Goal: Information Seeking & Learning: Learn about a topic

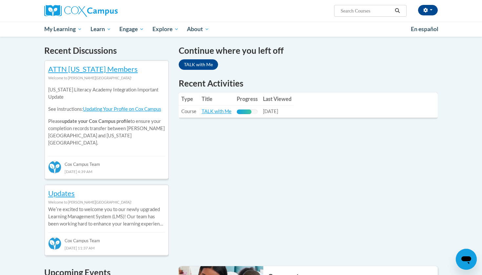
scroll to position [194, 0]
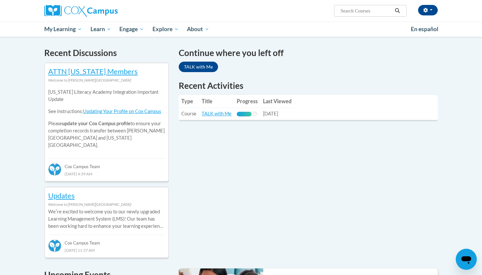
click at [205, 69] on link "TALK with Me" at bounding box center [198, 67] width 39 height 10
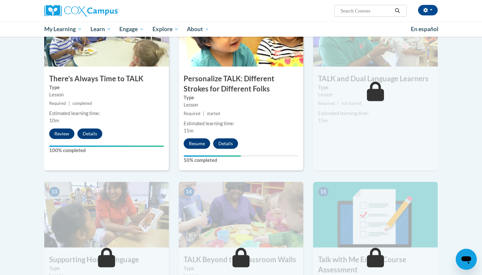
scroll to position [704, 0]
click at [200, 138] on button "Resume" at bounding box center [197, 143] width 27 height 10
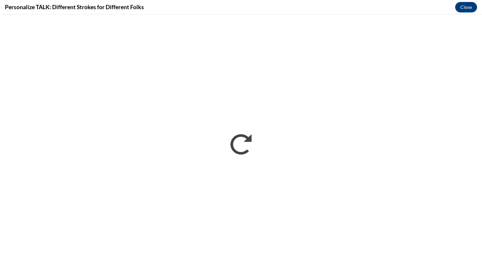
scroll to position [0, 0]
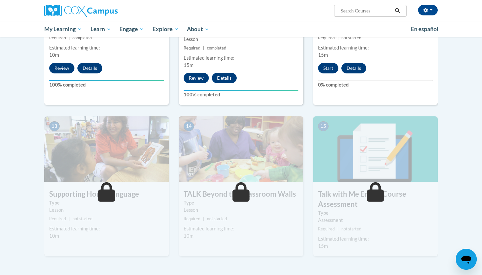
scroll to position [770, 0]
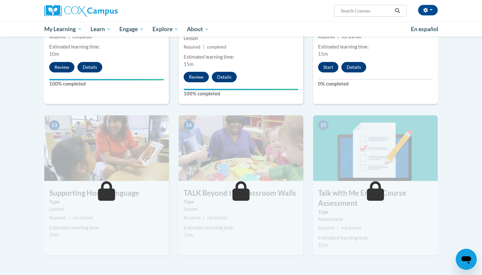
click at [331, 65] on button "Start" at bounding box center [328, 67] width 20 height 10
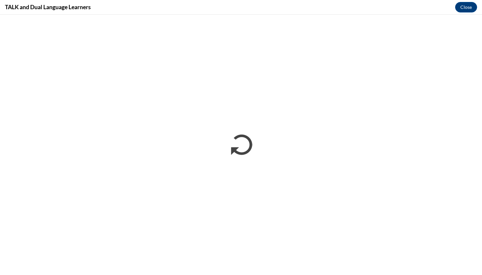
scroll to position [0, 0]
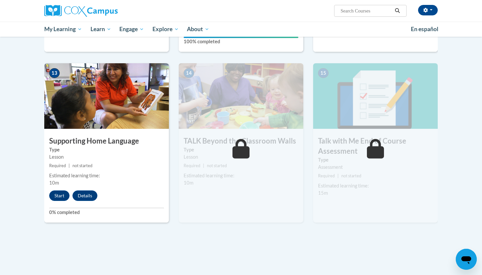
scroll to position [822, 0]
click at [56, 193] on button "Start" at bounding box center [59, 195] width 20 height 10
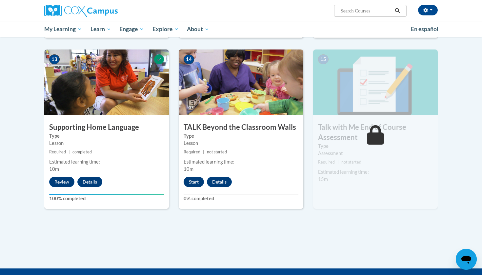
scroll to position [833, 0]
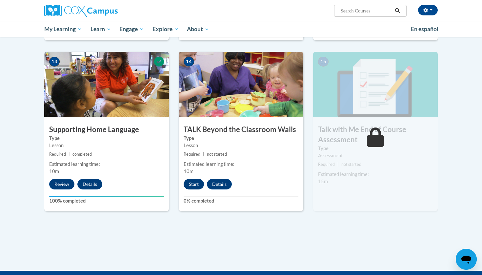
click at [196, 186] on button "Start" at bounding box center [194, 184] width 20 height 10
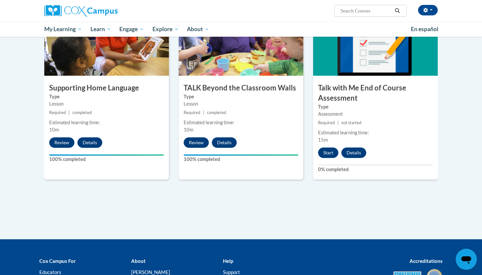
scroll to position [945, 0]
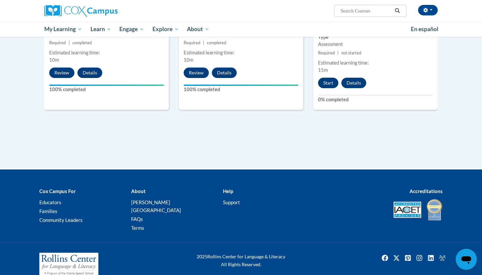
click at [327, 81] on button "Start" at bounding box center [328, 83] width 20 height 10
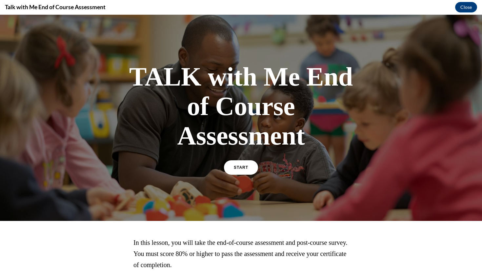
scroll to position [0, 0]
click at [240, 164] on link "START" at bounding box center [241, 167] width 36 height 15
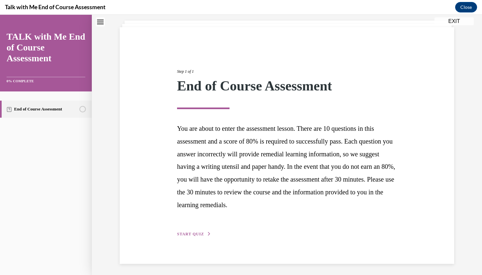
scroll to position [37, 0]
click at [198, 232] on span "START QUIZ" at bounding box center [190, 234] width 27 height 5
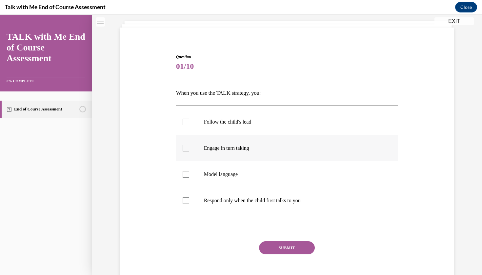
click at [250, 143] on label "Engage in turn taking" at bounding box center [287, 148] width 222 height 26
click at [189, 145] on input "Engage in turn taking" at bounding box center [186, 148] width 7 height 7
checkbox input "true"
click at [242, 171] on p "Model language" at bounding box center [293, 174] width 178 height 7
click at [189, 171] on input "Model language" at bounding box center [186, 174] width 7 height 7
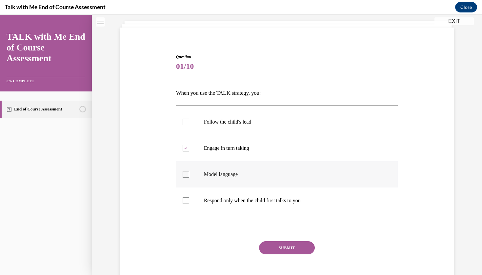
checkbox input "true"
click at [244, 121] on p "Follow the child's lead" at bounding box center [293, 122] width 178 height 7
click at [189, 121] on input "Follow the child's lead" at bounding box center [186, 122] width 7 height 7
checkbox input "true"
click at [249, 205] on label "Respond only when the child first talks to you" at bounding box center [287, 201] width 222 height 26
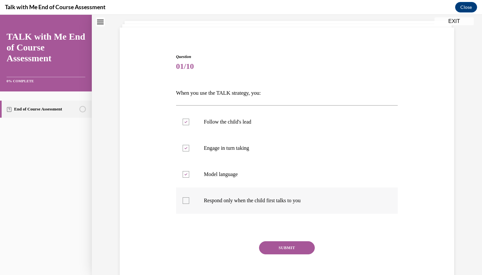
click at [189, 204] on input "Respond only when the child first talks to you" at bounding box center [186, 200] width 7 height 7
click at [249, 205] on label "Respond only when the child first talks to you" at bounding box center [287, 201] width 222 height 26
click at [189, 204] on input "Respond only when the child first talks to you" at bounding box center [186, 200] width 7 height 7
checkbox input "false"
click at [276, 252] on button "SUBMIT" at bounding box center [287, 247] width 56 height 13
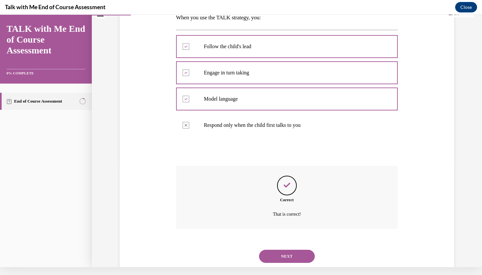
scroll to position [115, 0]
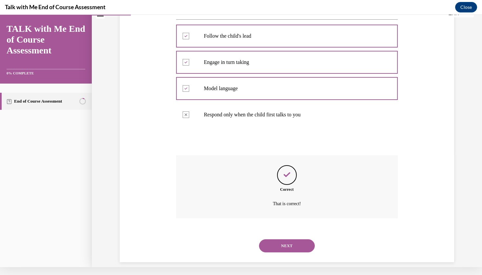
click at [285, 240] on button "NEXT" at bounding box center [287, 245] width 56 height 13
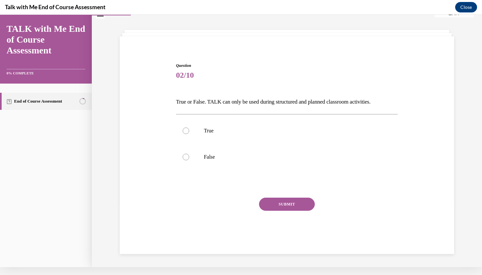
scroll to position [20, 0]
click at [242, 161] on p "False" at bounding box center [293, 157] width 178 height 7
click at [189, 161] on input "False" at bounding box center [186, 157] width 7 height 7
radio input "true"
click at [288, 205] on button "SUBMIT" at bounding box center [287, 204] width 56 height 13
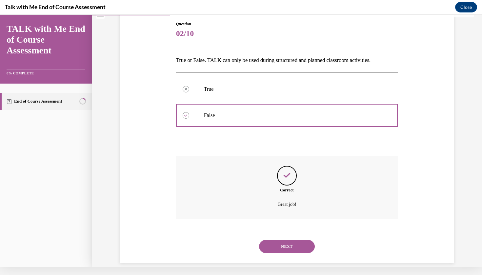
scroll to position [63, 0]
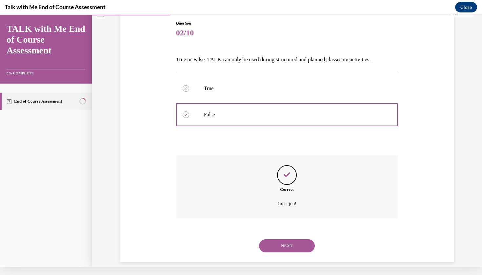
click at [292, 239] on button "NEXT" at bounding box center [287, 245] width 56 height 13
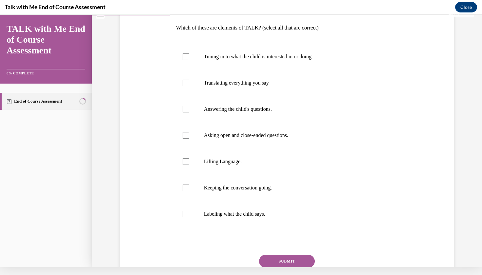
scroll to position [95, 0]
click at [229, 59] on p "Tuning in to what the child is interested in or doing." at bounding box center [293, 56] width 178 height 7
click at [189, 59] on input "Tuning in to what the child is interested in or doing." at bounding box center [186, 56] width 7 height 7
checkbox input "true"
click at [249, 135] on p "Asking open and close-ended questions." at bounding box center [293, 135] width 178 height 7
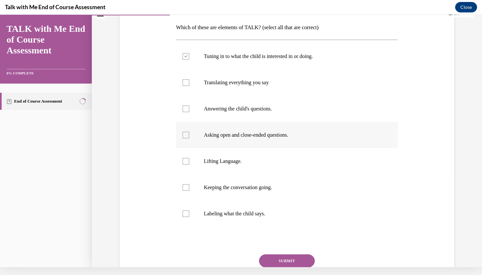
click at [189, 135] on input "Asking open and close-ended questions." at bounding box center [186, 135] width 7 height 7
checkbox input "true"
click at [250, 160] on p "Lifting Language." at bounding box center [293, 161] width 178 height 7
click at [189, 160] on input "Lifting Language." at bounding box center [186, 161] width 7 height 7
checkbox input "true"
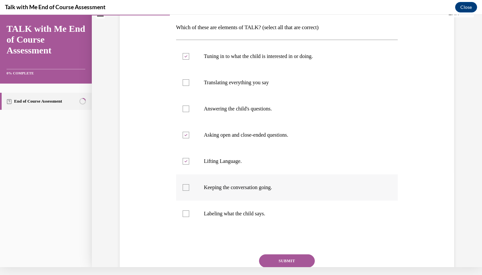
click at [254, 186] on p "Keeping the conversation going." at bounding box center [293, 187] width 178 height 7
click at [189, 186] on input "Keeping the conversation going." at bounding box center [186, 187] width 7 height 7
checkbox input "true"
click at [258, 208] on label "Labeling what the child says." at bounding box center [287, 214] width 222 height 26
click at [189, 211] on input "Labeling what the child says." at bounding box center [186, 214] width 7 height 7
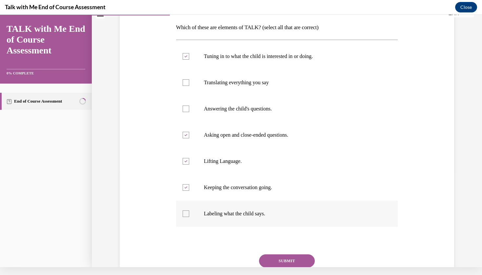
checkbox input "true"
click at [269, 82] on p "Translating everything you say" at bounding box center [293, 82] width 178 height 7
click at [189, 82] on input "Translating everything you say" at bounding box center [186, 82] width 7 height 7
checkbox input "true"
click at [269, 106] on p "Answering the child's questions." at bounding box center [293, 109] width 178 height 7
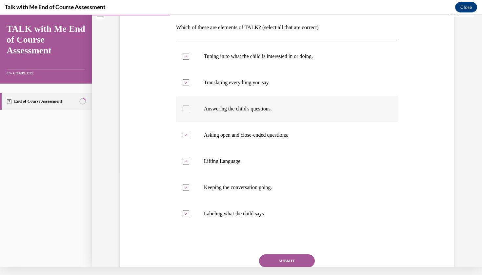
click at [189, 106] on input "Answering the child's questions." at bounding box center [186, 109] width 7 height 7
checkbox input "true"
click at [283, 256] on button "SUBMIT" at bounding box center [287, 261] width 56 height 13
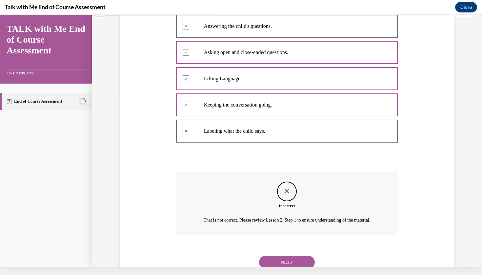
scroll to position [188, 0]
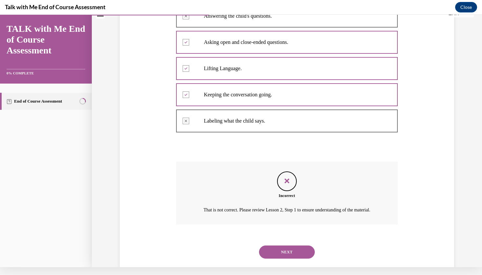
click at [282, 248] on button "NEXT" at bounding box center [287, 252] width 56 height 13
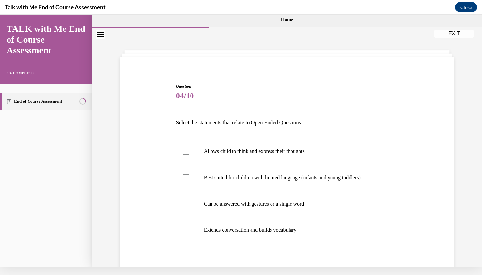
scroll to position [0, 0]
click at [231, 209] on label "Can be answered with gestures or a single word" at bounding box center [287, 204] width 222 height 26
click at [189, 207] on input "Can be answered with gestures or a single word" at bounding box center [186, 204] width 7 height 7
checkbox input "true"
click at [239, 230] on p "Extends conversation and builds vocabulary" at bounding box center [293, 230] width 178 height 7
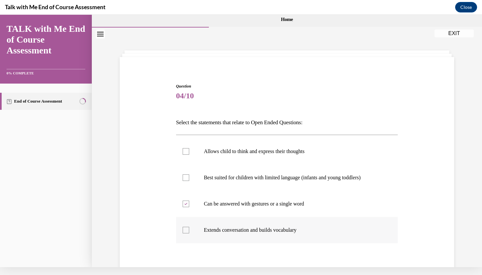
click at [189, 230] on input "Extends conversation and builds vocabulary" at bounding box center [186, 230] width 7 height 7
checkbox input "true"
click at [245, 145] on label "Allows child to think and express their thoughts" at bounding box center [287, 151] width 222 height 26
click at [189, 148] on input "Allows child to think and express their thoughts" at bounding box center [186, 151] width 7 height 7
checkbox input "true"
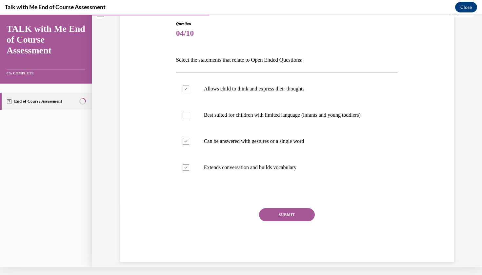
click at [279, 212] on button "SUBMIT" at bounding box center [287, 214] width 56 height 13
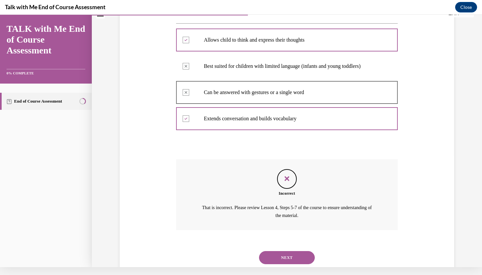
scroll to position [123, 0]
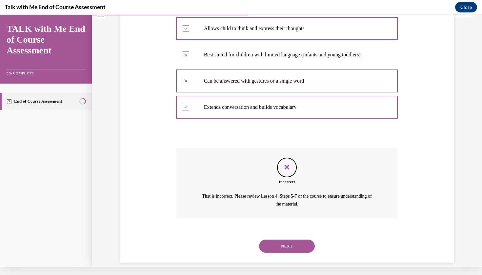
click at [290, 240] on button "NEXT" at bounding box center [287, 246] width 56 height 13
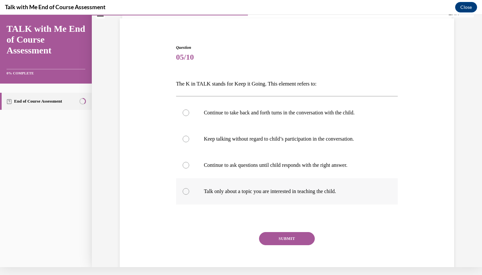
scroll to position [42, 0]
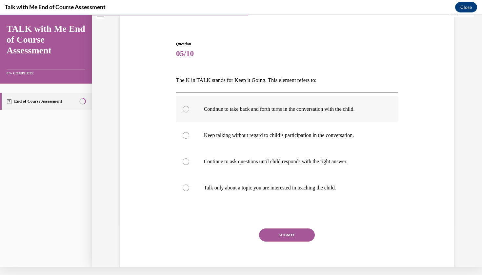
click at [252, 115] on label "Continue to take back and forth turns in the conversation with the child." at bounding box center [287, 109] width 222 height 26
click at [189, 113] on input "Continue to take back and forth turns in the conversation with the child." at bounding box center [186, 109] width 7 height 7
radio input "true"
click at [283, 239] on button "SUBMIT" at bounding box center [287, 235] width 56 height 13
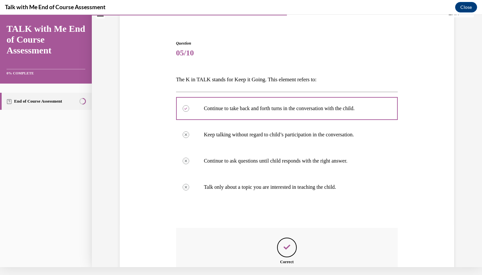
scroll to position [115, 0]
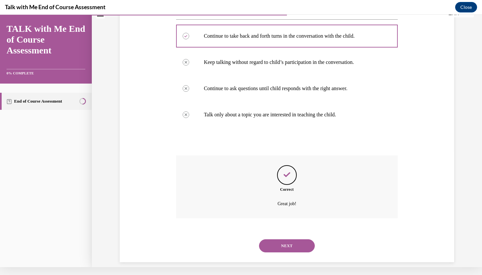
click at [282, 239] on button "NEXT" at bounding box center [287, 245] width 56 height 13
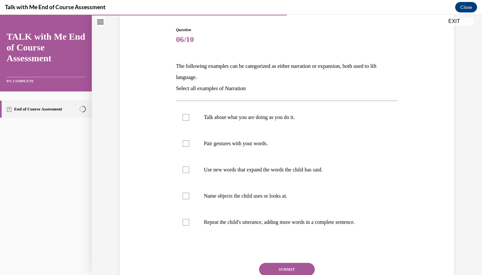
scroll to position [73, 0]
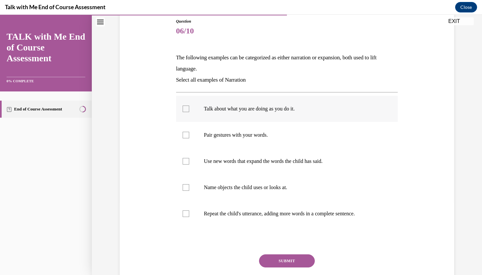
click at [281, 115] on label "Talk about what you are doing as you do it." at bounding box center [287, 109] width 222 height 26
click at [189, 112] on input "Talk about what you are doing as you do it." at bounding box center [186, 109] width 7 height 7
checkbox input "true"
click at [283, 143] on label "Pair gestures with your words." at bounding box center [287, 135] width 222 height 26
click at [189, 138] on input "Pair gestures with your words." at bounding box center [186, 135] width 7 height 7
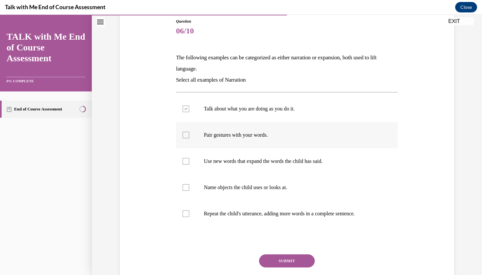
checkbox input "true"
click at [276, 184] on p "Name objects the child uses or looks at." at bounding box center [293, 187] width 178 height 7
click at [189, 184] on input "Name objects the child uses or looks at." at bounding box center [186, 187] width 7 height 7
checkbox input "true"
click at [288, 261] on button "SUBMIT" at bounding box center [287, 261] width 56 height 13
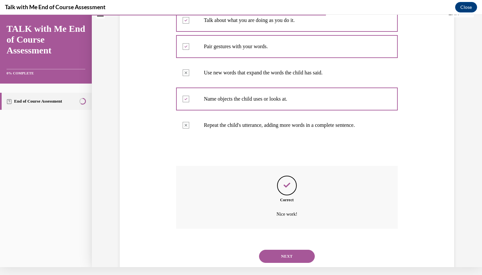
scroll to position [164, 0]
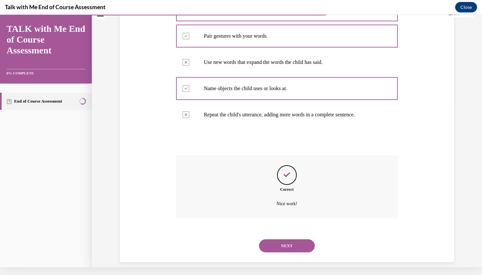
click at [275, 239] on button "NEXT" at bounding box center [287, 245] width 56 height 13
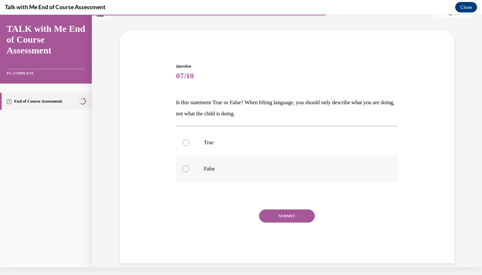
click at [230, 170] on p "False" at bounding box center [293, 169] width 178 height 7
click at [189, 170] on input "False" at bounding box center [186, 169] width 7 height 7
radio input "true"
click at [282, 218] on button "SUBMIT" at bounding box center [287, 216] width 56 height 13
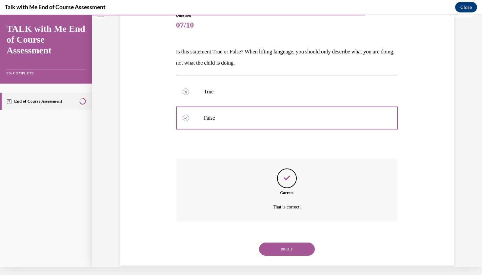
scroll to position [74, 0]
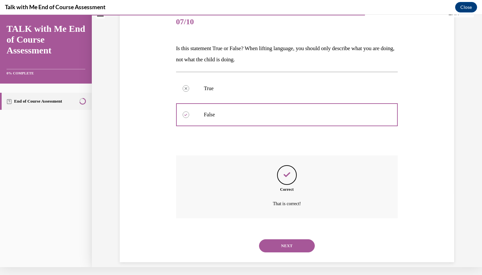
click at [287, 240] on button "NEXT" at bounding box center [287, 245] width 56 height 13
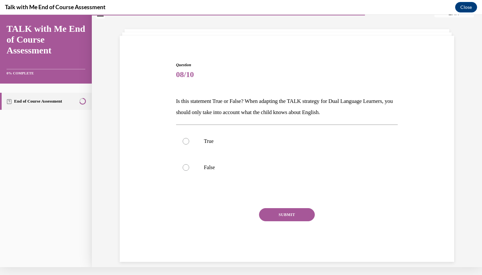
click at [237, 67] on span "Question" at bounding box center [287, 65] width 222 height 6
click at [295, 115] on p "Is this statement True or False? When adapting the TALK strategy for Dual Langu…" at bounding box center [287, 107] width 222 height 22
click at [246, 115] on p "Is this statement True or False? When adapting the TALK strategy for Dual Langu…" at bounding box center [287, 107] width 222 height 22
click at [208, 113] on p "Is this statement True or False? When adapting the TALK strategy for Dual Langu…" at bounding box center [287, 107] width 222 height 22
click at [177, 116] on p "Is this statement True or False? When adapting the TALK strategy for Dual Langu…" at bounding box center [287, 107] width 222 height 22
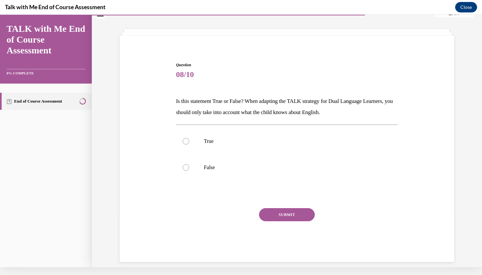
click at [229, 101] on p "Is this statement True or False? When adapting the TALK strategy for Dual Langu…" at bounding box center [287, 107] width 222 height 22
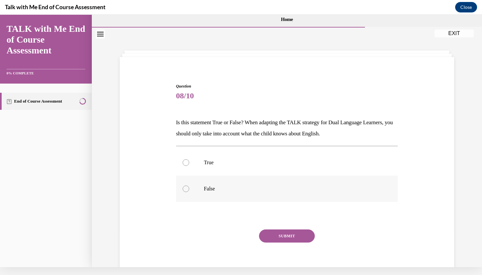
scroll to position [0, 0]
click at [198, 191] on label "False" at bounding box center [287, 189] width 222 height 26
click at [189, 191] on input "False" at bounding box center [186, 189] width 7 height 7
radio input "true"
click at [287, 239] on button "SUBMIT" at bounding box center [287, 236] width 56 height 13
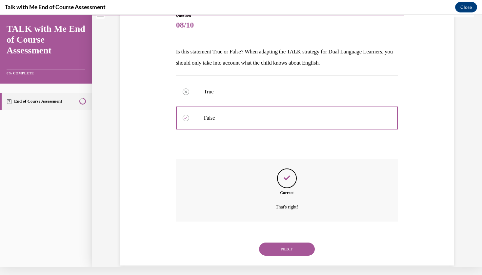
scroll to position [74, 0]
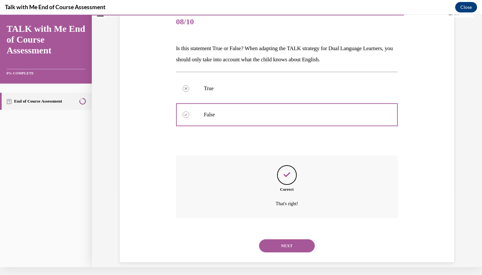
click at [280, 239] on button "NEXT" at bounding box center [287, 245] width 56 height 13
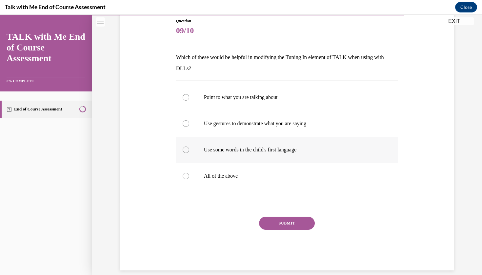
click at [242, 139] on label "Use some words in the child's first language" at bounding box center [287, 150] width 222 height 26
click at [189, 147] on input "Use some words in the child's first language" at bounding box center [186, 150] width 7 height 7
radio input "true"
click at [242, 129] on label "Use gestures to demonstrate what you are saying" at bounding box center [287, 124] width 222 height 26
click at [189, 127] on input "Use gestures to demonstrate what you are saying" at bounding box center [186, 123] width 7 height 7
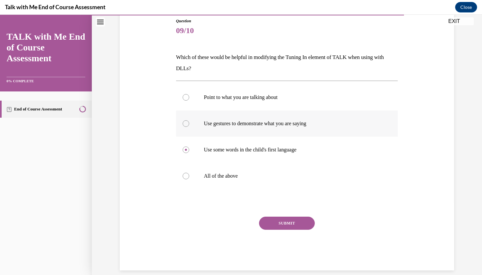
radio input "true"
click at [250, 171] on label "All of the above" at bounding box center [287, 176] width 222 height 26
click at [189, 173] on input "All of the above" at bounding box center [186, 176] width 7 height 7
radio input "true"
click at [297, 222] on button "SUBMIT" at bounding box center [287, 223] width 56 height 13
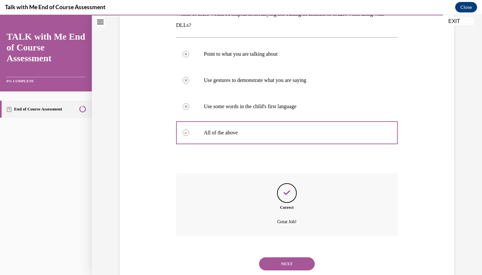
scroll to position [127, 0]
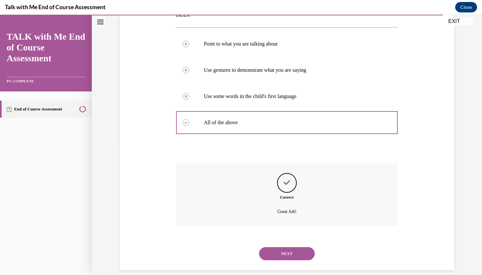
click at [290, 247] on button "NEXT" at bounding box center [287, 253] width 56 height 13
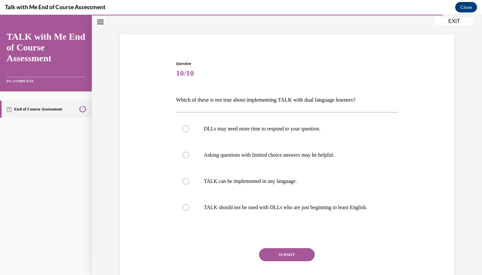
scroll to position [42, 0]
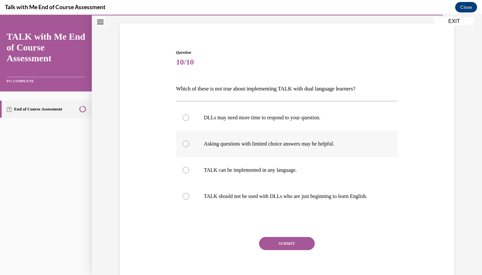
click at [254, 150] on label "Asking questions with limited choice answers may be helpful." at bounding box center [287, 144] width 222 height 26
click at [189, 147] on input "Asking questions with limited choice answers may be helpful." at bounding box center [186, 144] width 7 height 7
radio input "true"
click at [281, 241] on button "SUBMIT" at bounding box center [287, 243] width 56 height 13
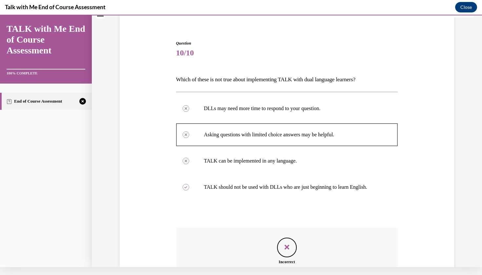
scroll to position [123, 0]
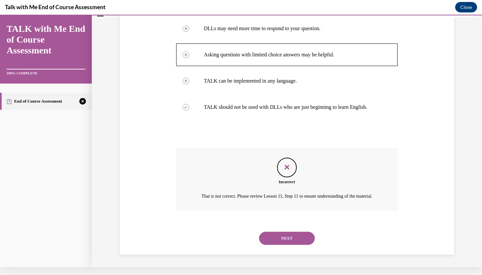
click at [278, 236] on button "NEXT" at bounding box center [287, 238] width 56 height 13
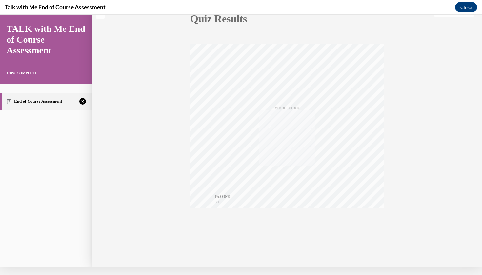
scroll to position [6, 0]
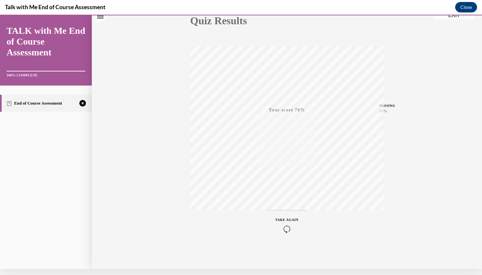
click at [286, 221] on span "TAKE AGAIN" at bounding box center [287, 220] width 23 height 4
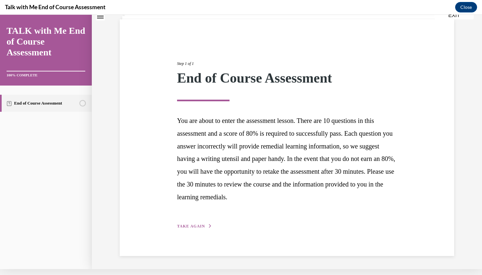
scroll to position [37, 0]
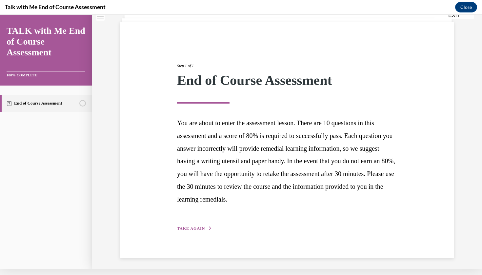
click at [195, 226] on span "TAKE AGAIN" at bounding box center [191, 228] width 28 height 5
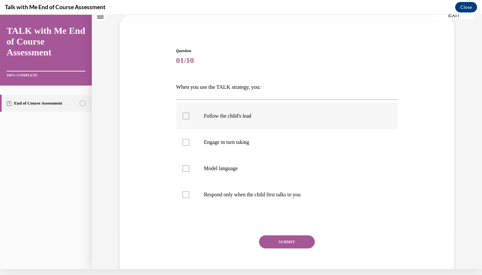
click at [231, 115] on p "Follow the child's lead" at bounding box center [293, 116] width 178 height 7
click at [189, 115] on input "Follow the child's lead" at bounding box center [186, 116] width 7 height 7
checkbox input "true"
click at [237, 138] on label "Engage in turn taking" at bounding box center [287, 142] width 222 height 26
click at [189, 139] on input "Engage in turn taking" at bounding box center [186, 142] width 7 height 7
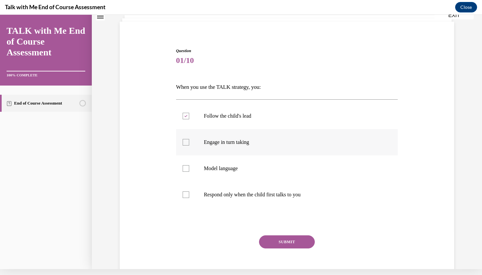
checkbox input "true"
click at [237, 162] on label "Model language" at bounding box center [287, 168] width 222 height 26
click at [189, 165] on input "Model language" at bounding box center [186, 168] width 7 height 7
checkbox input "true"
click at [278, 241] on button "SUBMIT" at bounding box center [287, 242] width 56 height 13
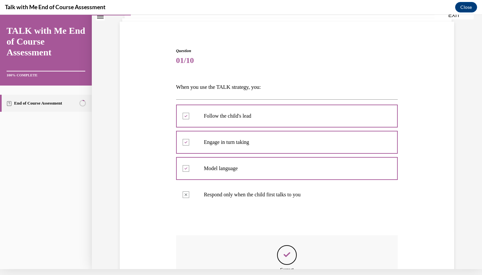
scroll to position [8, 0]
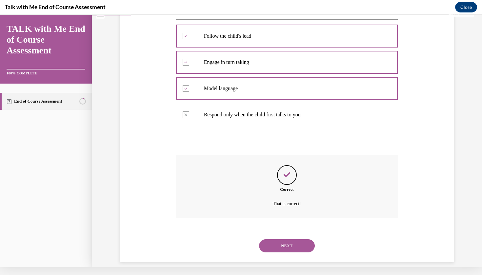
click at [277, 239] on button "NEXT" at bounding box center [287, 245] width 56 height 13
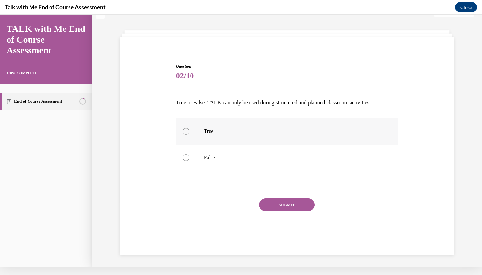
click at [224, 143] on label "True" at bounding box center [287, 131] width 222 height 26
click at [189, 135] on input "True" at bounding box center [186, 131] width 7 height 7
radio input "true"
click at [225, 154] on p "False" at bounding box center [293, 157] width 178 height 7
click at [189, 154] on input "False" at bounding box center [186, 157] width 7 height 7
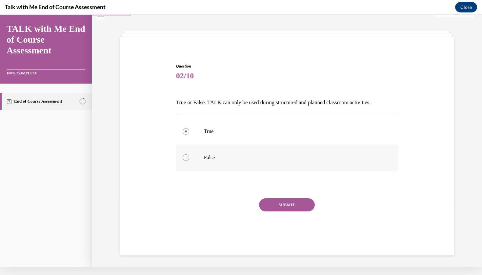
radio input "true"
click at [277, 209] on button "SUBMIT" at bounding box center [287, 204] width 56 height 13
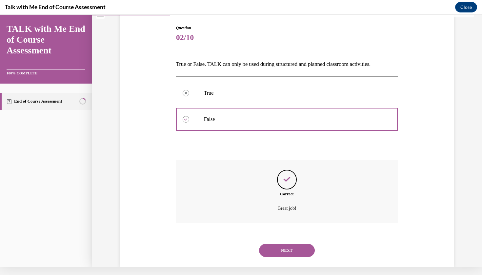
scroll to position [63, 0]
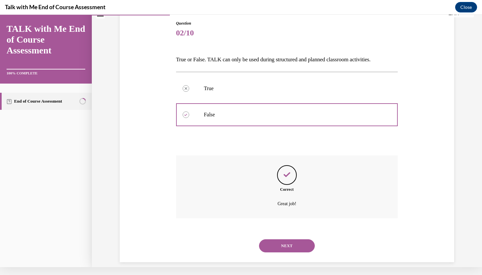
click at [293, 239] on button "NEXT" at bounding box center [287, 245] width 56 height 13
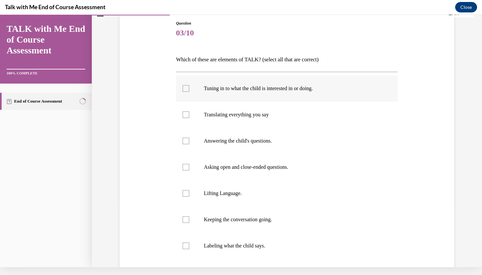
click at [252, 86] on p "Tuning in to what the child is interested in or doing." at bounding box center [293, 88] width 178 height 7
click at [189, 86] on input "Tuning in to what the child is interested in or doing." at bounding box center [186, 88] width 7 height 7
checkbox input "true"
click at [260, 142] on p "Answering the child's questions." at bounding box center [293, 141] width 178 height 7
click at [189, 142] on input "Answering the child's questions." at bounding box center [186, 141] width 7 height 7
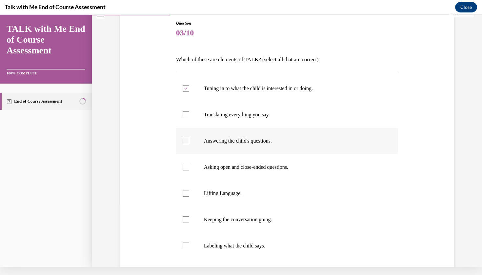
checkbox input "true"
click at [260, 157] on label "Asking open and close-ended questions." at bounding box center [287, 167] width 222 height 26
click at [189, 164] on input "Asking open and close-ended questions." at bounding box center [186, 167] width 7 height 7
checkbox input "true"
click at [261, 187] on label "Lifting Language." at bounding box center [287, 193] width 222 height 26
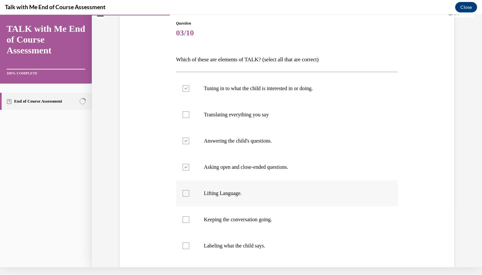
click at [189, 190] on input "Lifting Language." at bounding box center [186, 193] width 7 height 7
checkbox input "true"
click at [264, 211] on label "Keeping the conversation going." at bounding box center [287, 220] width 222 height 26
click at [189, 216] on input "Keeping the conversation going." at bounding box center [186, 219] width 7 height 7
checkbox input "true"
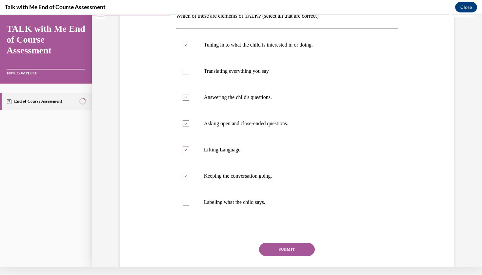
click at [272, 252] on button "SUBMIT" at bounding box center [287, 249] width 56 height 13
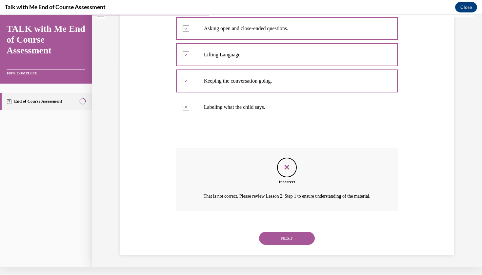
click at [285, 243] on button "NEXT" at bounding box center [287, 238] width 56 height 13
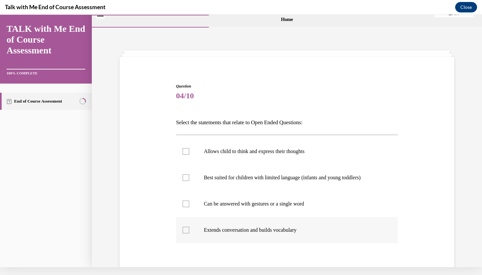
scroll to position [35, 0]
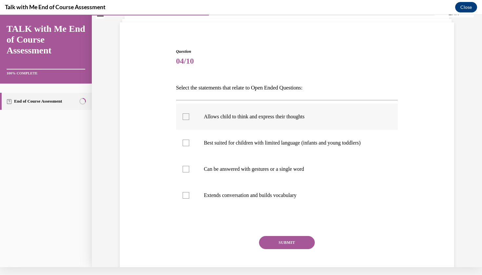
click at [276, 117] on p "Allows child to think and express their thoughts" at bounding box center [293, 116] width 178 height 7
click at [189, 117] on input "Allows child to think and express their thoughts" at bounding box center [186, 116] width 7 height 7
checkbox input "true"
click at [284, 165] on label "Can be answered with gestures or a single word" at bounding box center [287, 169] width 222 height 26
click at [189, 166] on input "Can be answered with gestures or a single word" at bounding box center [186, 169] width 7 height 7
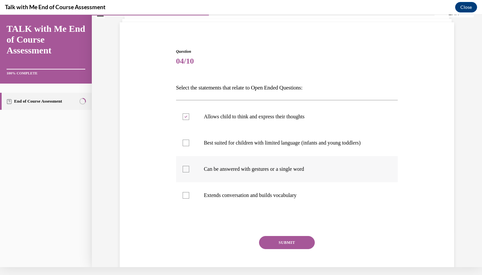
checkbox input "true"
click at [287, 191] on label "Extends conversation and builds vocabulary" at bounding box center [287, 195] width 222 height 26
click at [189, 192] on input "Extends conversation and builds vocabulary" at bounding box center [186, 195] width 7 height 7
checkbox input "true"
click at [290, 245] on button "SUBMIT" at bounding box center [287, 242] width 56 height 13
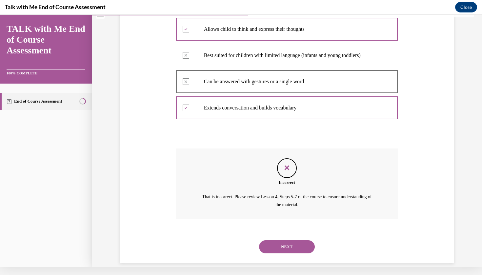
scroll to position [123, 0]
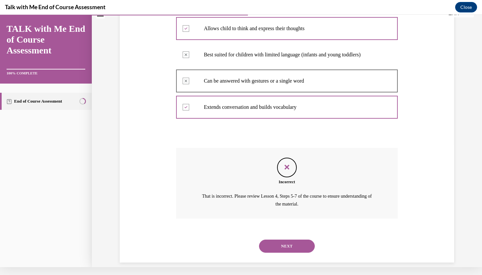
click at [280, 240] on button "NEXT" at bounding box center [287, 246] width 56 height 13
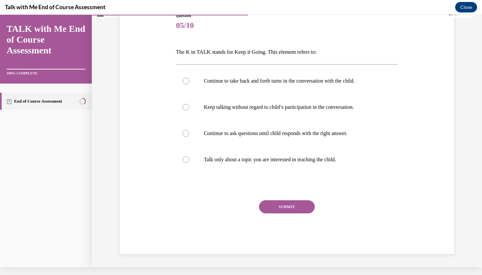
scroll to position [62, 0]
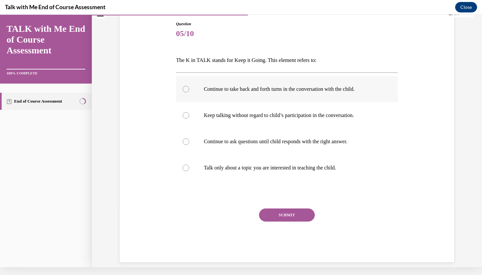
click at [295, 85] on label "Continue to take back and forth turns in the conversation with the child." at bounding box center [287, 89] width 222 height 26
click at [189, 86] on input "Continue to take back and forth turns in the conversation with the child." at bounding box center [186, 89] width 7 height 7
radio input "true"
click at [291, 213] on button "SUBMIT" at bounding box center [287, 215] width 56 height 13
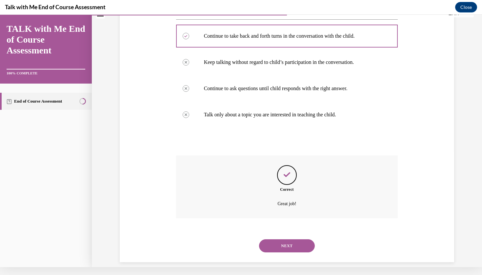
click at [292, 239] on button "NEXT" at bounding box center [287, 245] width 56 height 13
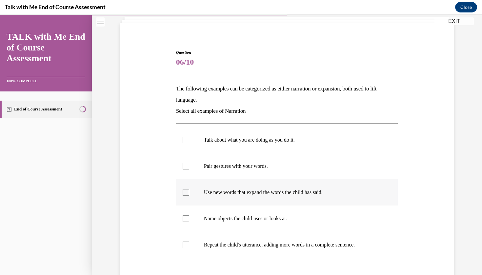
scroll to position [42, 0]
click at [245, 145] on label "Talk about what you are doing as you do it." at bounding box center [287, 139] width 222 height 26
click at [189, 143] on input "Talk about what you are doing as you do it." at bounding box center [186, 139] width 7 height 7
checkbox input "true"
click at [243, 167] on p "Pair gestures with your words." at bounding box center [293, 165] width 178 height 7
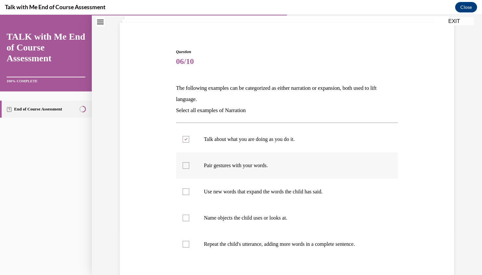
click at [189, 167] on input "Pair gestures with your words." at bounding box center [186, 165] width 7 height 7
checkbox input "true"
click at [246, 196] on label "Use new words that expand the words the child has said." at bounding box center [287, 192] width 222 height 26
click at [189, 195] on input "Use new words that expand the words the child has said." at bounding box center [186, 192] width 7 height 7
checkbox input "true"
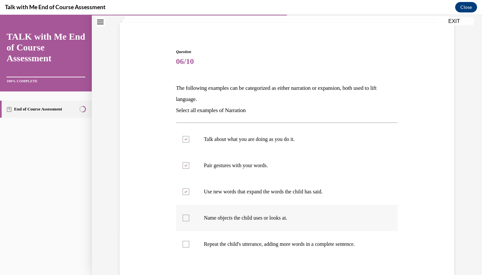
click at [246, 218] on p "Name objects the child uses or looks at." at bounding box center [293, 218] width 178 height 7
click at [189, 218] on input "Name objects the child uses or looks at." at bounding box center [186, 218] width 7 height 7
checkbox input "true"
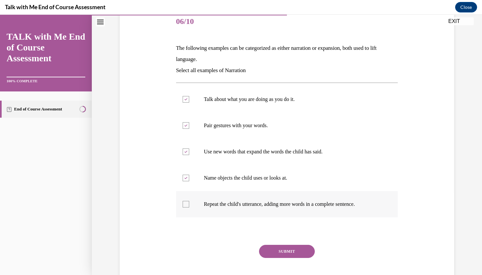
scroll to position [87, 0]
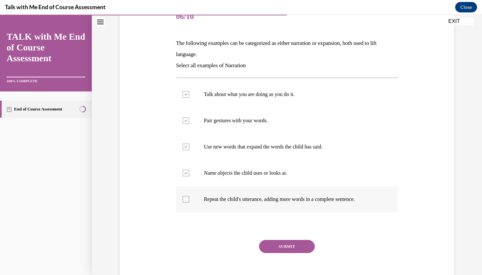
click at [248, 207] on label "Repeat the child's utterance, adding more words in a complete sentence." at bounding box center [287, 199] width 222 height 26
click at [189, 203] on input "Repeat the child's utterance, adding more words in a complete sentence." at bounding box center [186, 199] width 7 height 7
checkbox input "true"
click at [275, 243] on button "SUBMIT" at bounding box center [287, 246] width 56 height 13
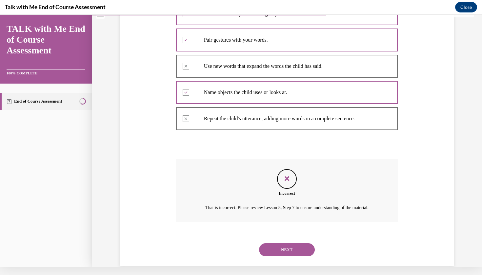
scroll to position [172, 0]
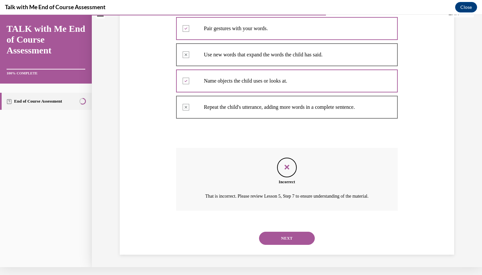
click at [285, 246] on div "NEXT" at bounding box center [287, 238] width 222 height 26
click at [284, 242] on button "NEXT" at bounding box center [287, 238] width 56 height 13
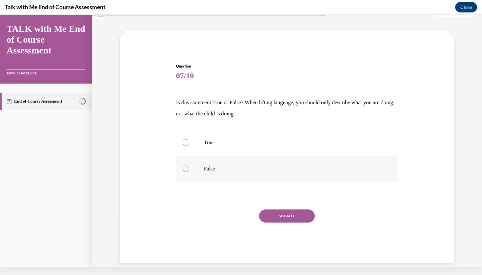
click at [241, 168] on p "False" at bounding box center [293, 169] width 178 height 7
click at [189, 168] on input "False" at bounding box center [186, 169] width 7 height 7
radio input "true"
click at [279, 214] on button "SUBMIT" at bounding box center [287, 216] width 56 height 13
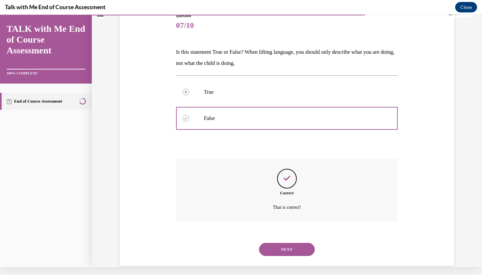
scroll to position [74, 0]
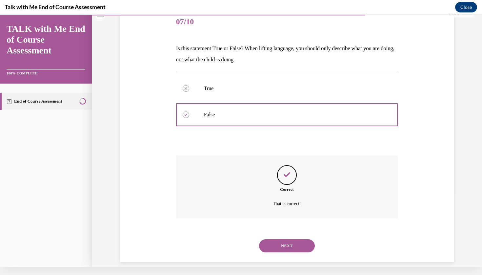
click at [283, 239] on button "NEXT" at bounding box center [287, 245] width 56 height 13
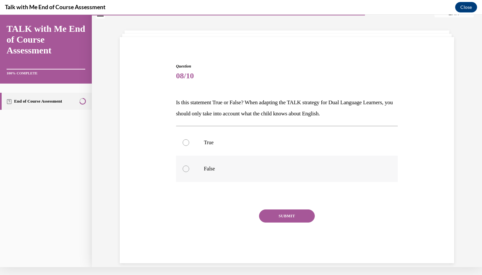
click at [262, 163] on label "False" at bounding box center [287, 169] width 222 height 26
click at [189, 166] on input "False" at bounding box center [186, 169] width 7 height 7
radio input "true"
click at [283, 214] on button "SUBMIT" at bounding box center [287, 216] width 56 height 13
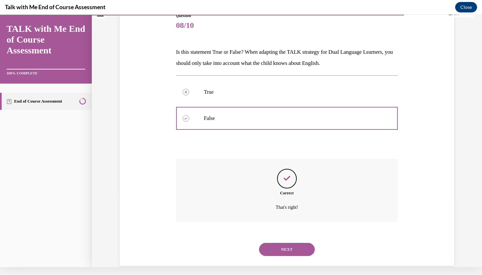
scroll to position [74, 0]
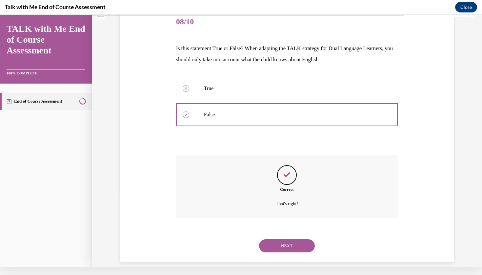
click at [286, 239] on button "NEXT" at bounding box center [287, 245] width 56 height 13
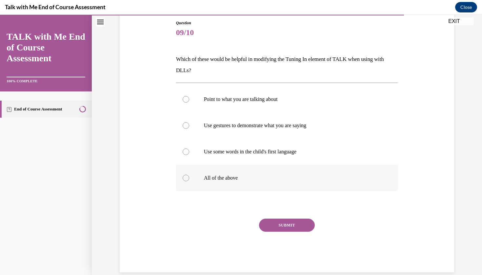
click at [257, 175] on p "All of the above" at bounding box center [293, 178] width 178 height 7
click at [189, 175] on input "All of the above" at bounding box center [186, 178] width 7 height 7
radio input "true"
click at [285, 221] on button "SUBMIT" at bounding box center [287, 225] width 56 height 13
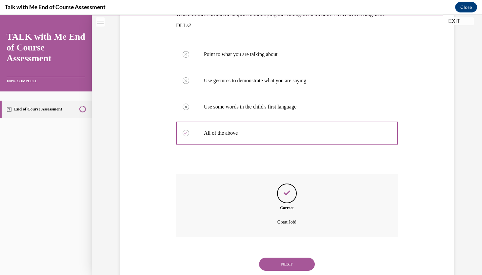
scroll to position [127, 0]
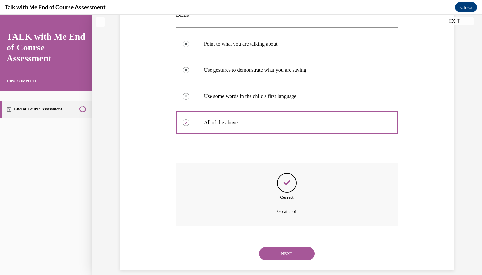
click at [282, 247] on button "NEXT" at bounding box center [287, 253] width 56 height 13
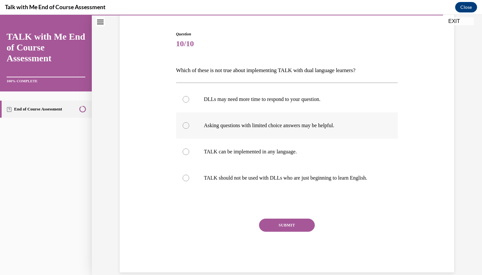
click at [318, 131] on label "Asking questions with limited choice answers may be helpful." at bounding box center [287, 126] width 222 height 26
click at [189, 129] on input "Asking questions with limited choice answers may be helpful." at bounding box center [186, 125] width 7 height 7
radio input "true"
click at [311, 175] on p "TALK should not be used with DLLs who are just beginning to learn English." at bounding box center [293, 178] width 178 height 7
click at [189, 175] on input "TALK should not be used with DLLs who are just beginning to learn English." at bounding box center [186, 178] width 7 height 7
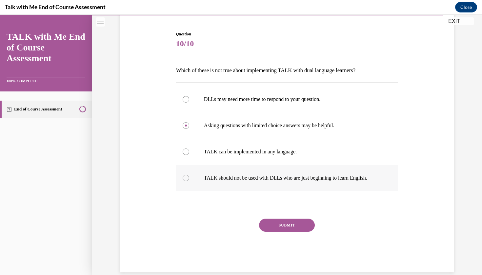
radio input "true"
click at [308, 124] on p "Asking questions with limited choice answers may be helpful." at bounding box center [293, 125] width 178 height 7
click at [189, 124] on input "Asking questions with limited choice answers may be helpful." at bounding box center [186, 125] width 7 height 7
radio input "true"
click at [286, 222] on button "SUBMIT" at bounding box center [287, 225] width 56 height 13
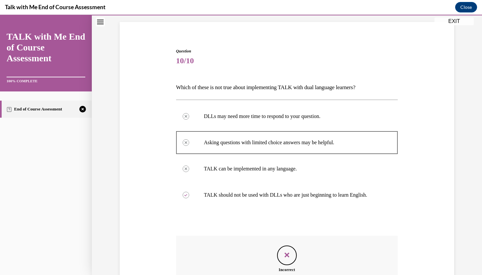
scroll to position [123, 0]
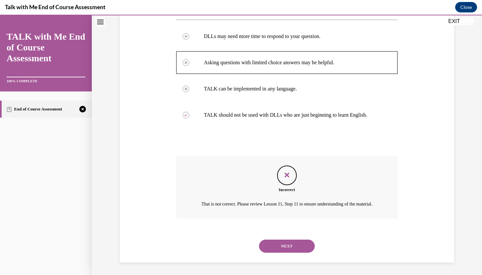
click at [280, 248] on button "NEXT" at bounding box center [287, 246] width 56 height 13
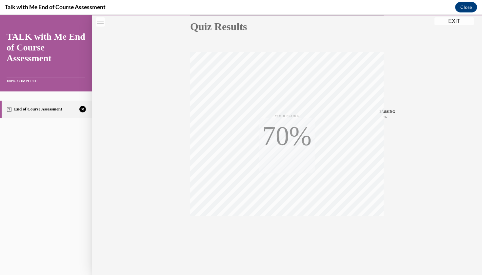
scroll to position [76, 0]
click at [287, 236] on icon "button" at bounding box center [287, 235] width 23 height 7
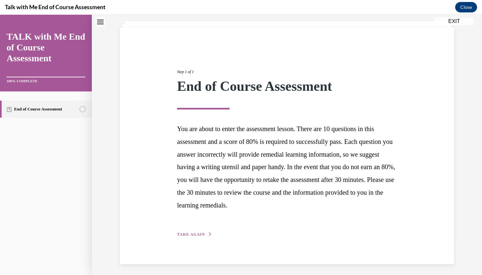
click at [209, 234] on icon "button" at bounding box center [210, 235] width 4 height 4
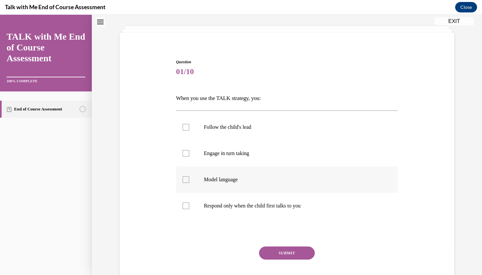
click at [244, 181] on p "Model language" at bounding box center [293, 179] width 178 height 7
click at [189, 181] on input "Model language" at bounding box center [186, 179] width 7 height 7
checkbox input "true"
click at [242, 157] on label "Engage in turn taking" at bounding box center [287, 153] width 222 height 26
click at [189, 157] on input "Engage in turn taking" at bounding box center [186, 153] width 7 height 7
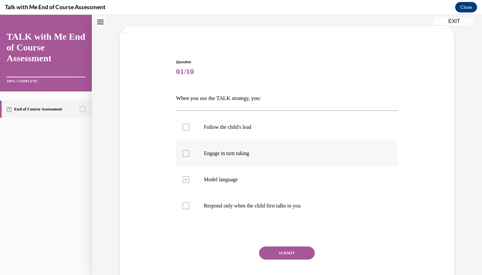
checkbox input "true"
click at [243, 130] on p "Follow the child's lead" at bounding box center [293, 127] width 178 height 7
click at [189, 130] on input "Follow the child's lead" at bounding box center [186, 127] width 7 height 7
checkbox input "true"
click at [299, 252] on button "SUBMIT" at bounding box center [287, 253] width 56 height 13
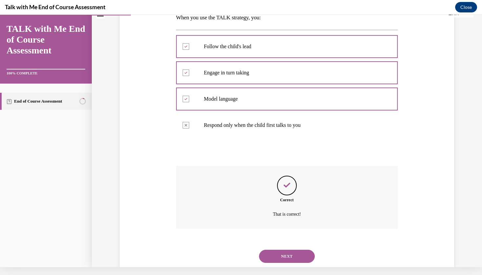
scroll to position [115, 0]
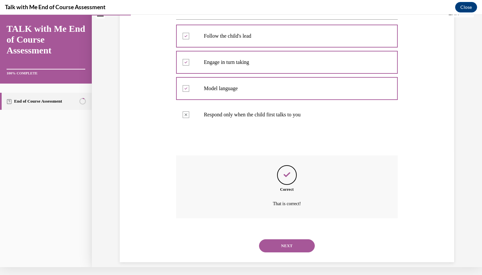
click at [277, 233] on div "NEXT" at bounding box center [287, 246] width 222 height 26
click at [277, 239] on button "NEXT" at bounding box center [287, 245] width 56 height 13
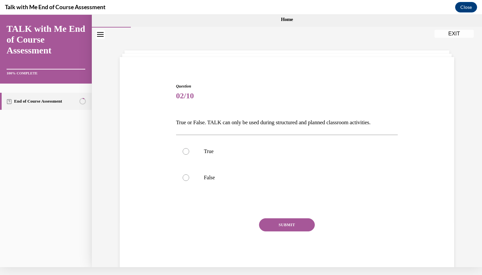
scroll to position [0, 0]
click at [255, 172] on label "False" at bounding box center [287, 178] width 222 height 26
click at [189, 174] on input "False" at bounding box center [186, 177] width 7 height 7
radio input "true"
click at [279, 221] on button "SUBMIT" at bounding box center [287, 224] width 56 height 13
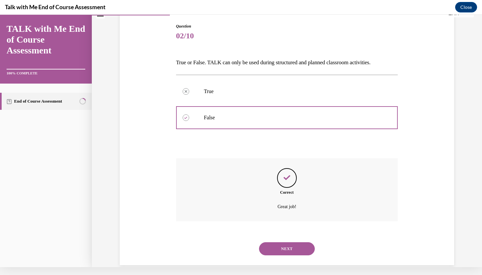
scroll to position [63, 0]
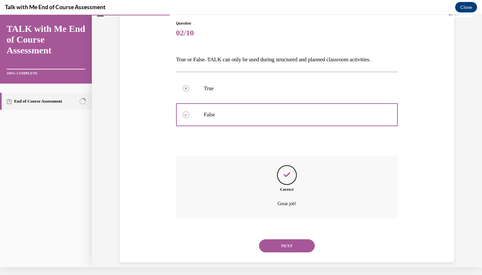
click at [292, 239] on button "NEXT" at bounding box center [287, 245] width 56 height 13
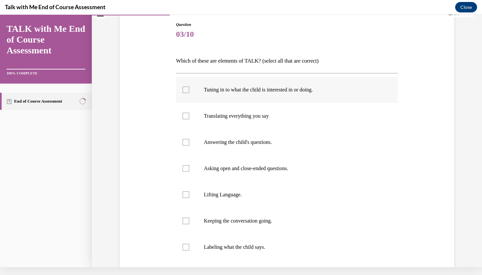
click at [267, 95] on label "Tuning in to what the child is interested in or doing." at bounding box center [287, 90] width 222 height 26
click at [189, 93] on input "Tuning in to what the child is interested in or doing." at bounding box center [186, 90] width 7 height 7
checkbox input "true"
click at [267, 148] on label "Answering the child's questions." at bounding box center [287, 142] width 222 height 26
click at [189, 146] on input "Answering the child's questions." at bounding box center [186, 142] width 7 height 7
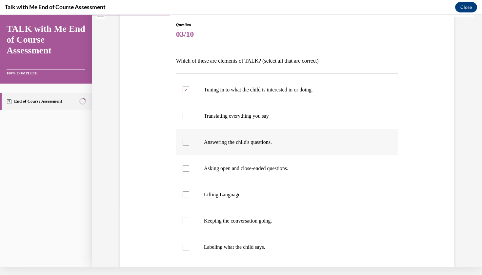
checkbox input "true"
click at [271, 171] on p "Asking open and close-ended questions." at bounding box center [293, 168] width 178 height 7
click at [189, 171] on input "Asking open and close-ended questions." at bounding box center [186, 168] width 7 height 7
checkbox input "true"
click at [273, 191] on label "Lifting Language." at bounding box center [287, 195] width 222 height 26
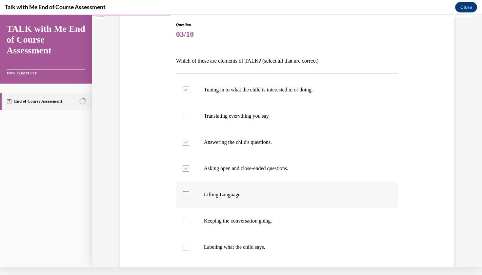
click at [189, 192] on input "Lifting Language." at bounding box center [186, 195] width 7 height 7
checkbox input "true"
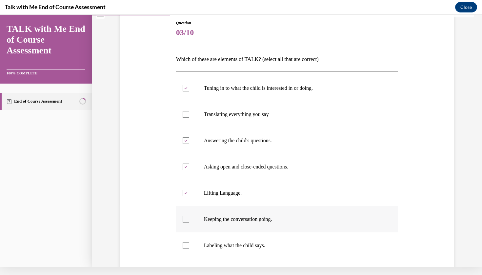
click at [272, 226] on label "Keeping the conversation going." at bounding box center [287, 219] width 222 height 26
click at [189, 223] on input "Keeping the conversation going." at bounding box center [186, 219] width 7 height 7
checkbox input "true"
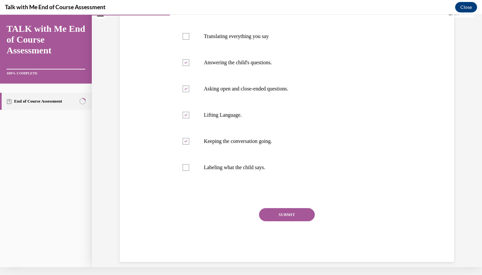
click at [275, 218] on button "SUBMIT" at bounding box center [287, 214] width 56 height 13
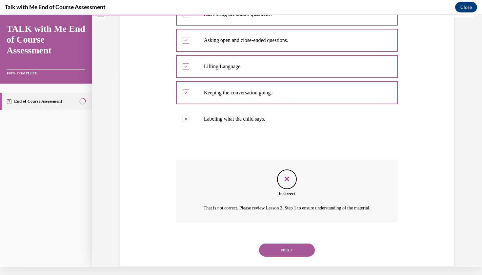
scroll to position [202, 0]
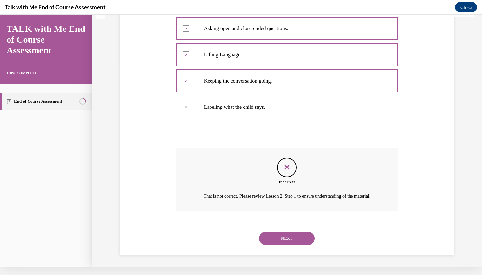
click at [283, 239] on button "NEXT" at bounding box center [287, 238] width 56 height 13
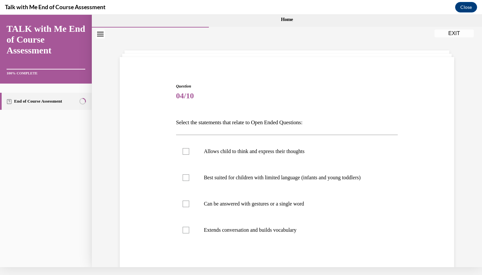
scroll to position [0, 0]
